Goal: Obtain resource: Obtain resource

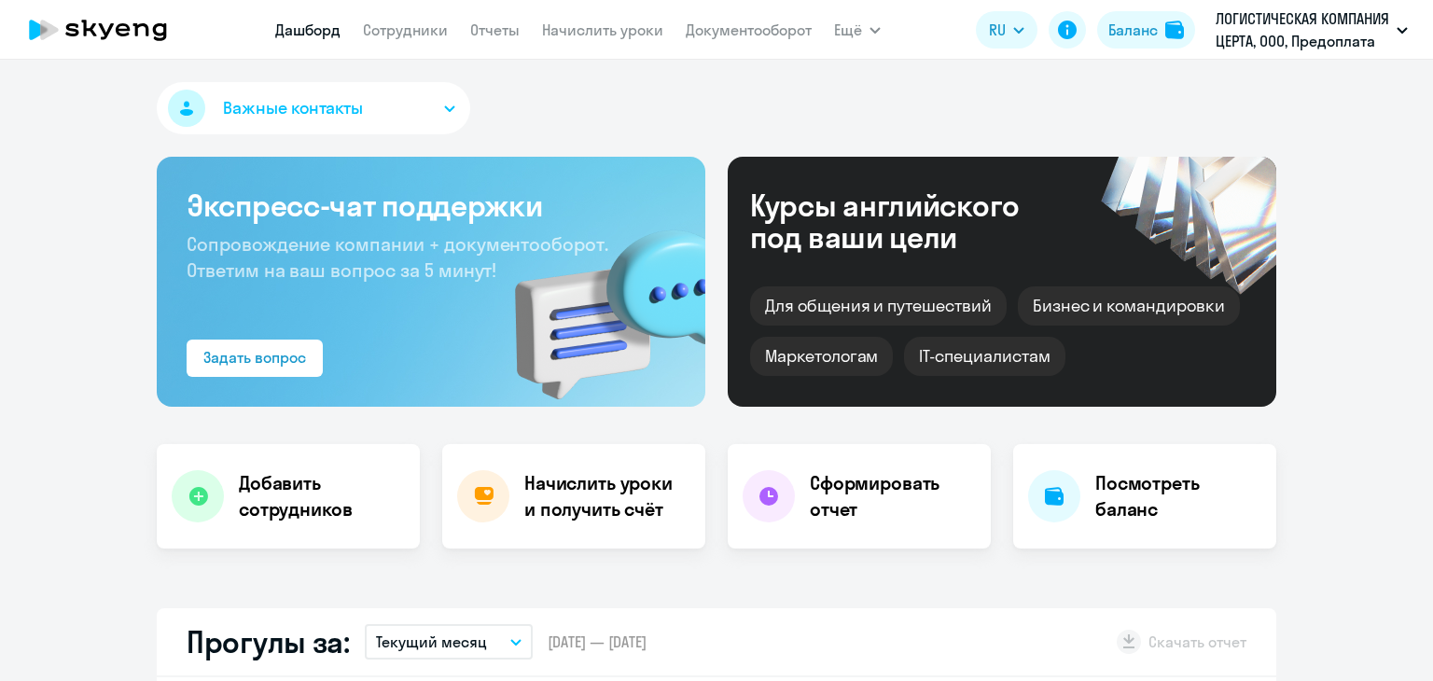
drag, startPoint x: 0, startPoint y: 0, endPoint x: 538, endPoint y: 29, distance: 539.2
click at [538, 29] on nav "[PERSON_NAME] Отчеты Начислить уроки Документооборот" at bounding box center [543, 29] width 537 height 37
click at [720, 30] on link "Документооборот" at bounding box center [749, 30] width 126 height 19
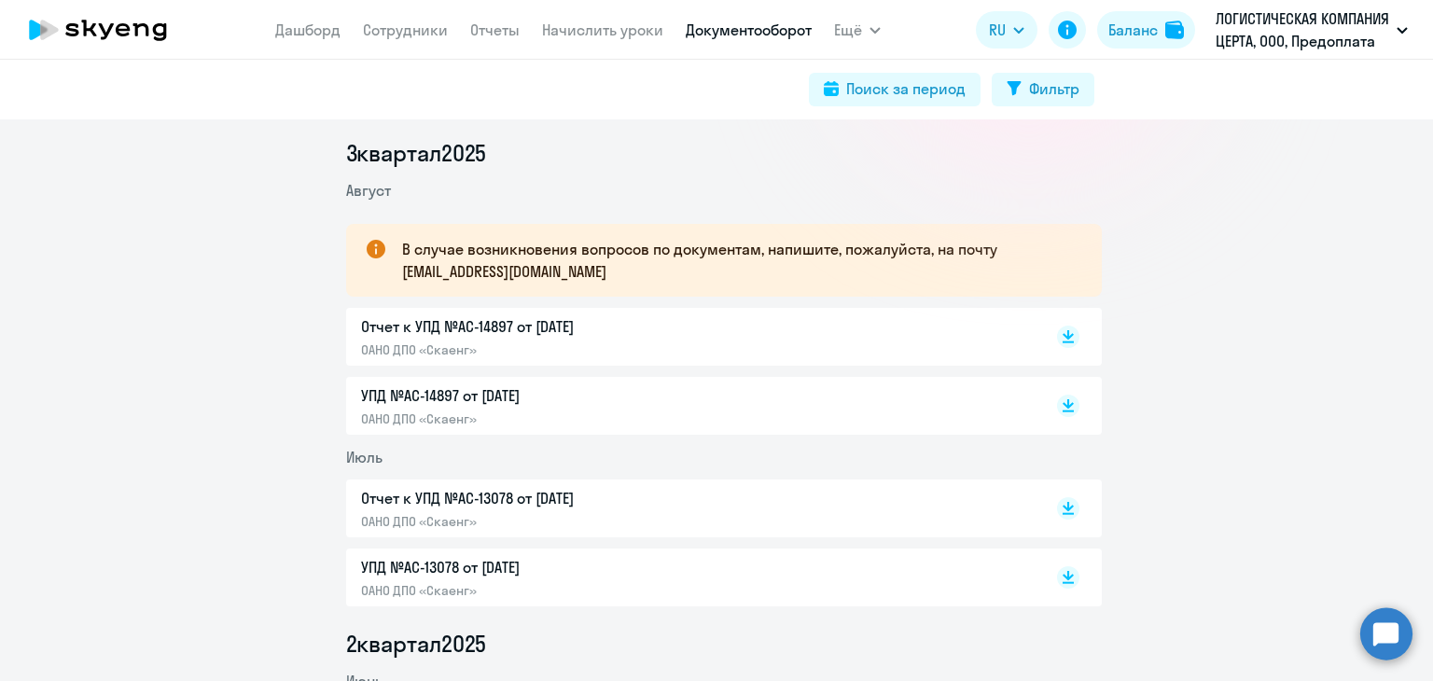
scroll to position [373, 0]
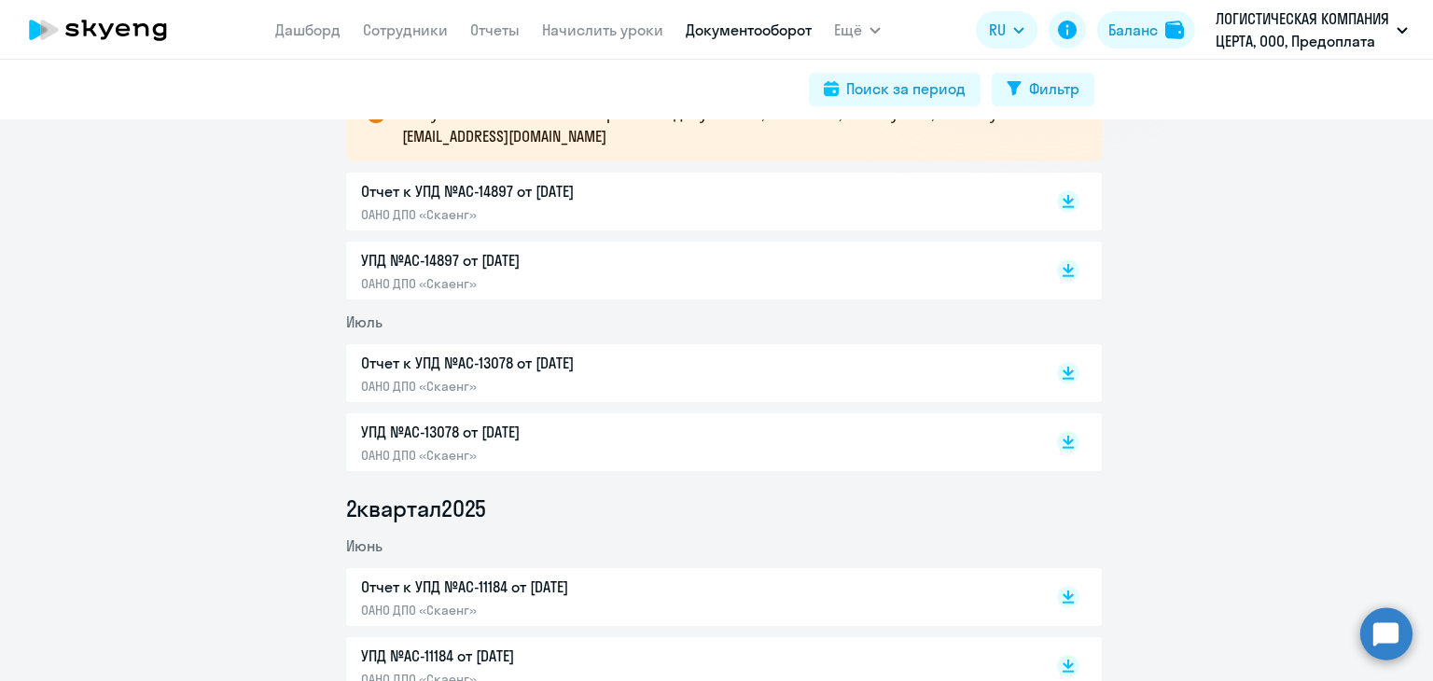
click at [458, 185] on p "Отчет к УПД №AC-14897 от [DATE]" at bounding box center [557, 191] width 392 height 22
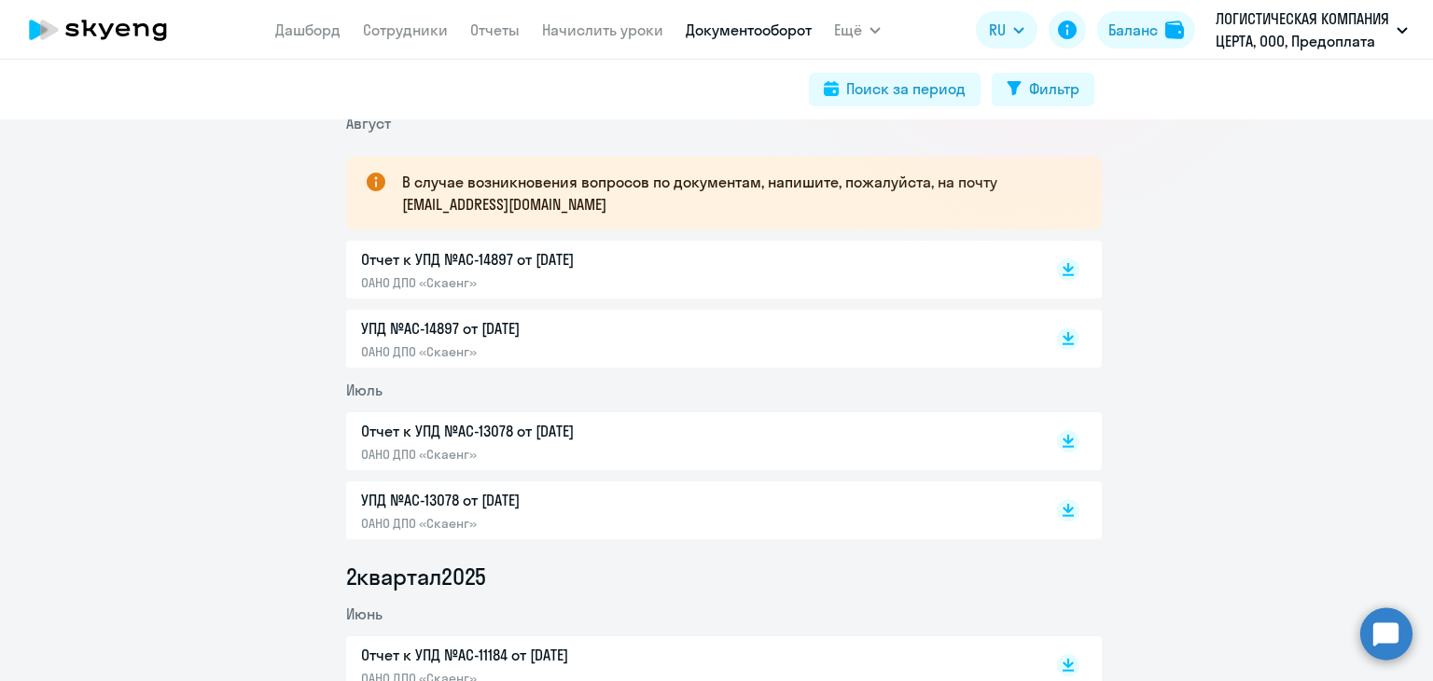
scroll to position [187, 0]
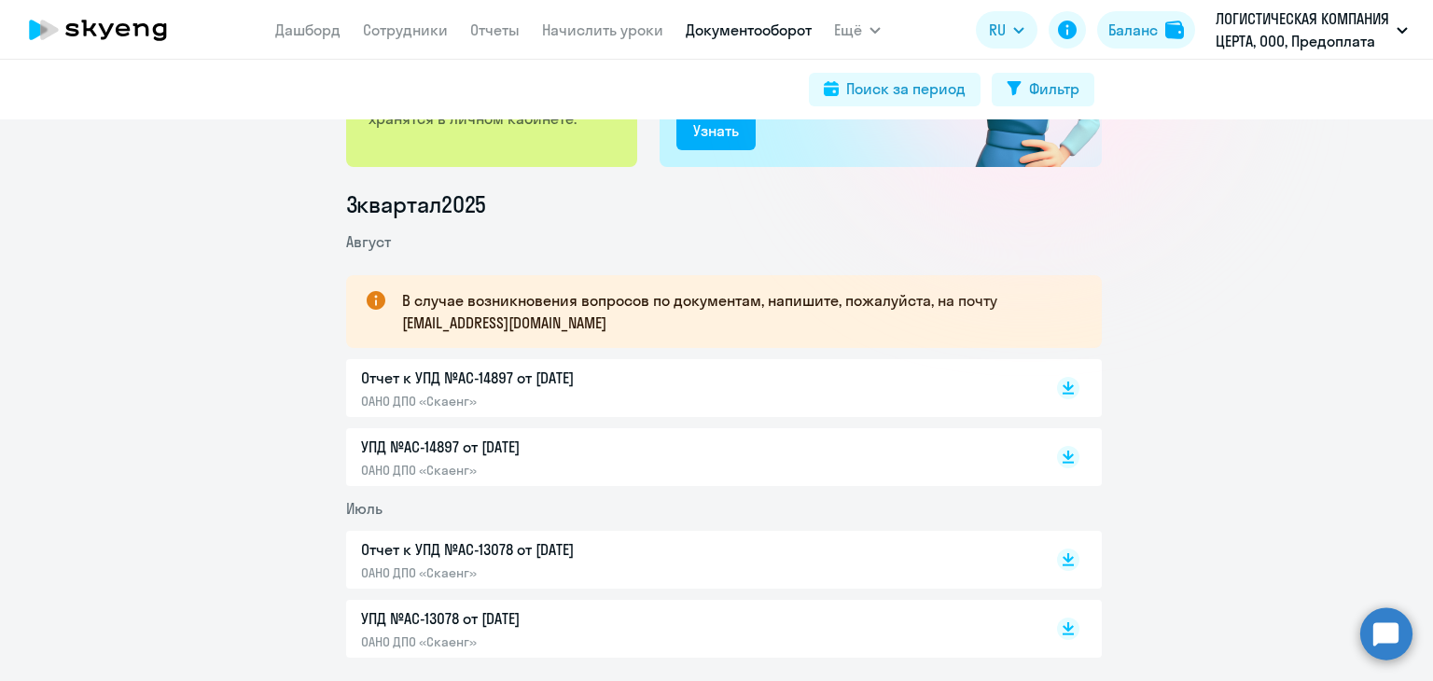
click at [432, 430] on div "УПД №AC-14897 от [DATE] ОАНО ДПО «Скаенг»" at bounding box center [724, 457] width 756 height 58
click at [481, 439] on p "УПД №AC-14897 от [DATE]" at bounding box center [557, 447] width 392 height 22
click at [448, 367] on p "Отчет к УПД №AC-14897 от [DATE]" at bounding box center [557, 378] width 392 height 22
